Goal: Find specific page/section: Find specific page/section

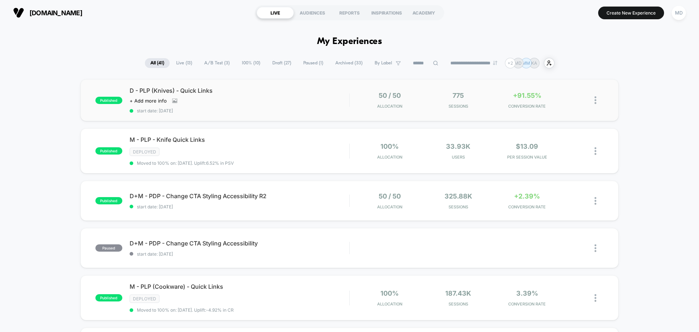
click at [308, 90] on span "D - PLP (Knives) - Quick Links" at bounding box center [239, 90] width 219 height 7
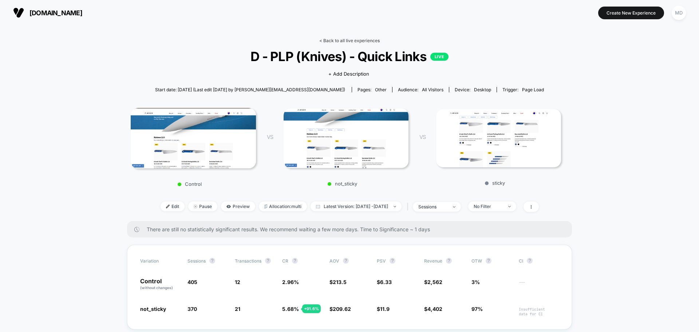
click at [365, 41] on link "< Back to all live experiences" at bounding box center [349, 40] width 60 height 5
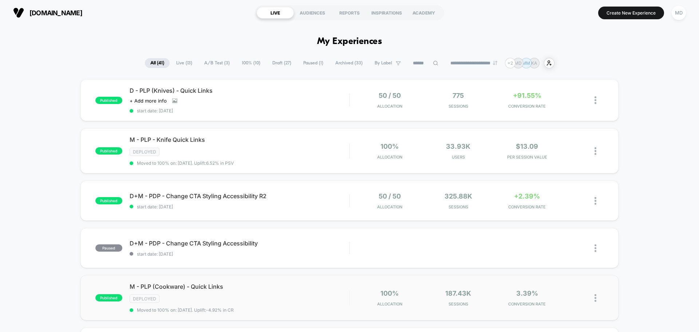
scroll to position [308, 0]
